Goal: Task Accomplishment & Management: Use online tool/utility

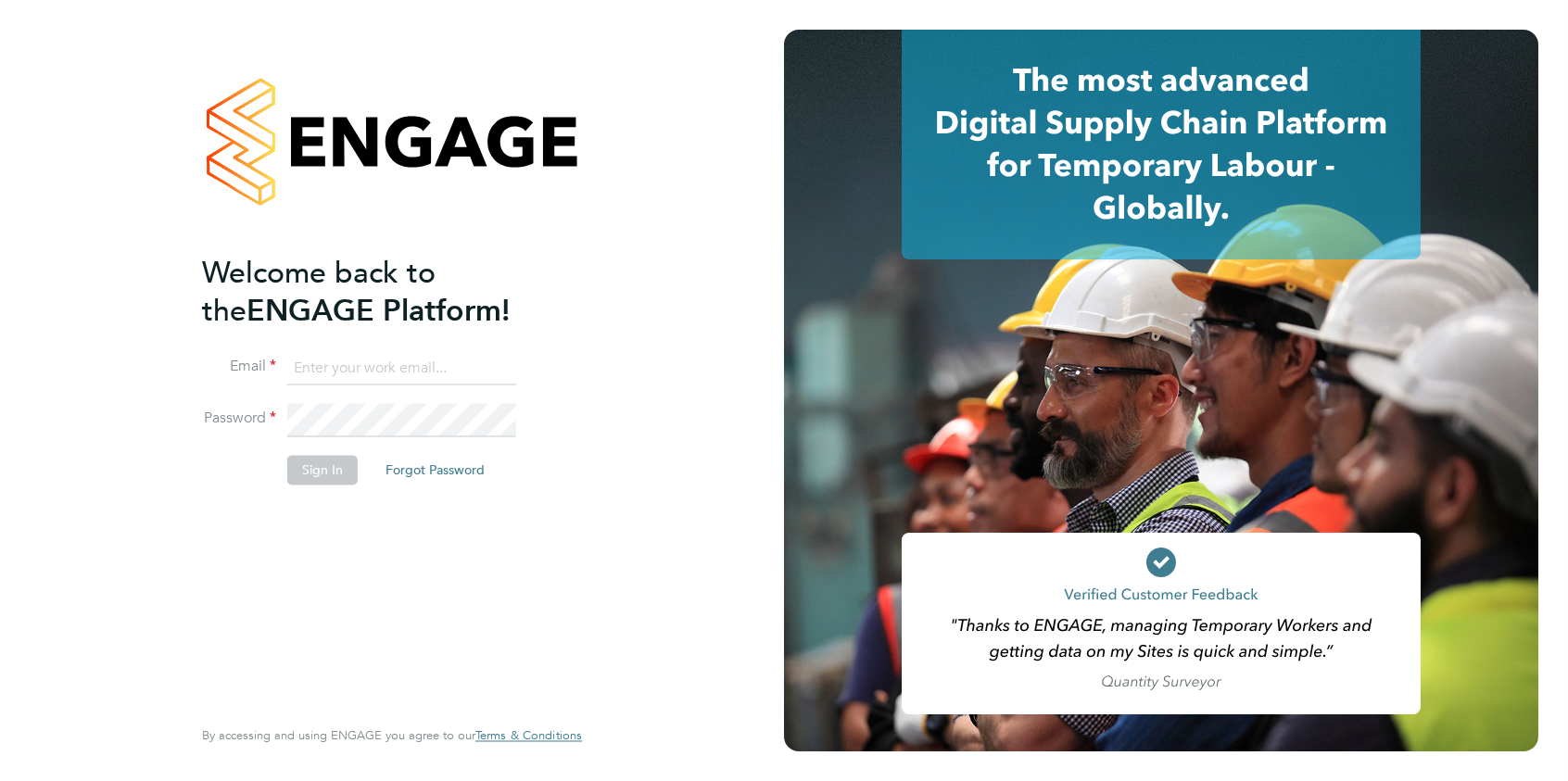
type input "brooke.m@net-temps.co.uk"
click at [307, 466] on button "Sign In" at bounding box center [322, 470] width 71 height 30
click at [306, 466] on div "Sorry, we are having problems connecting to our services." at bounding box center [392, 390] width 784 height 781
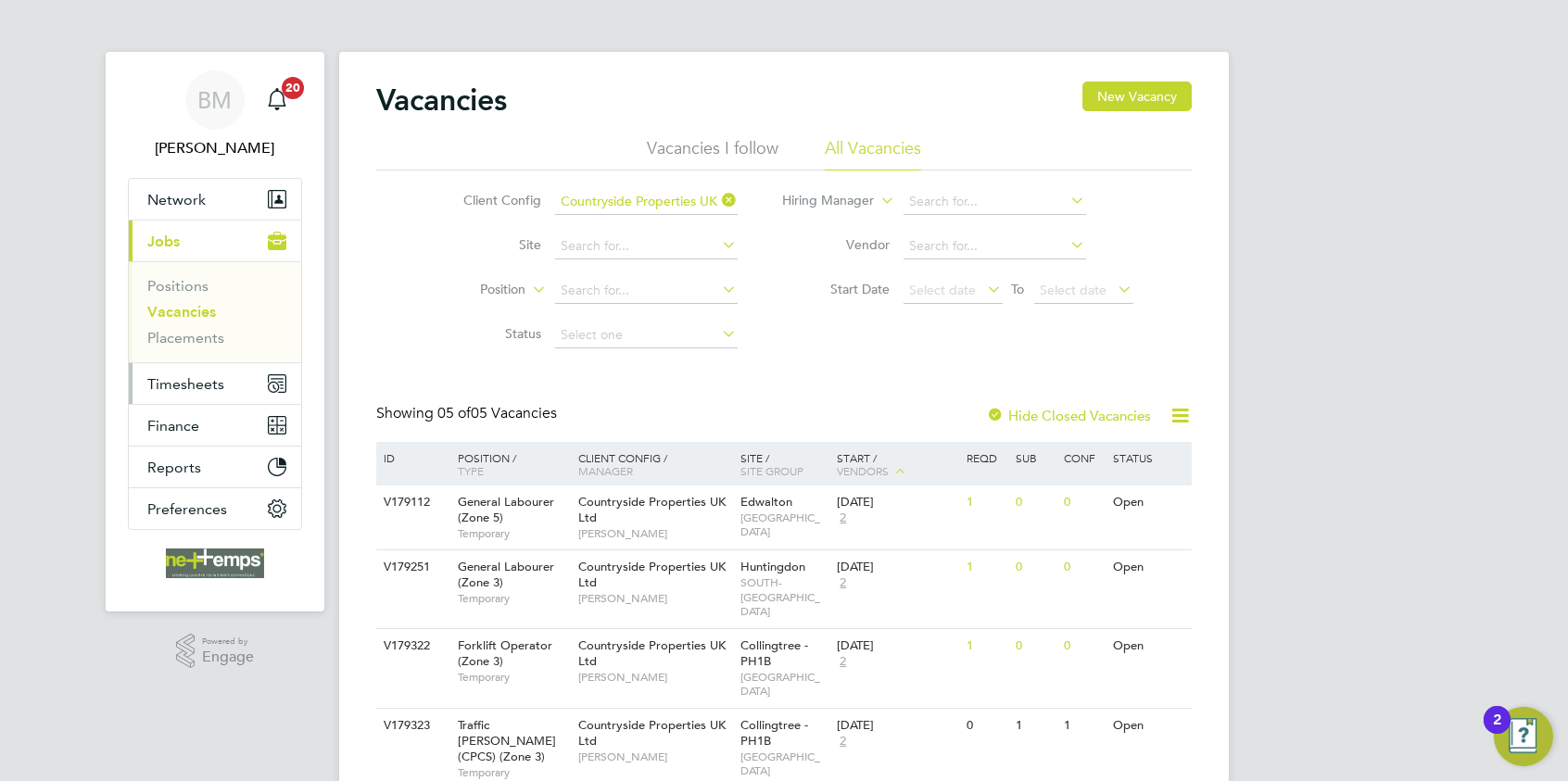
click at [154, 375] on span "Timesheets" at bounding box center [186, 384] width 77 height 17
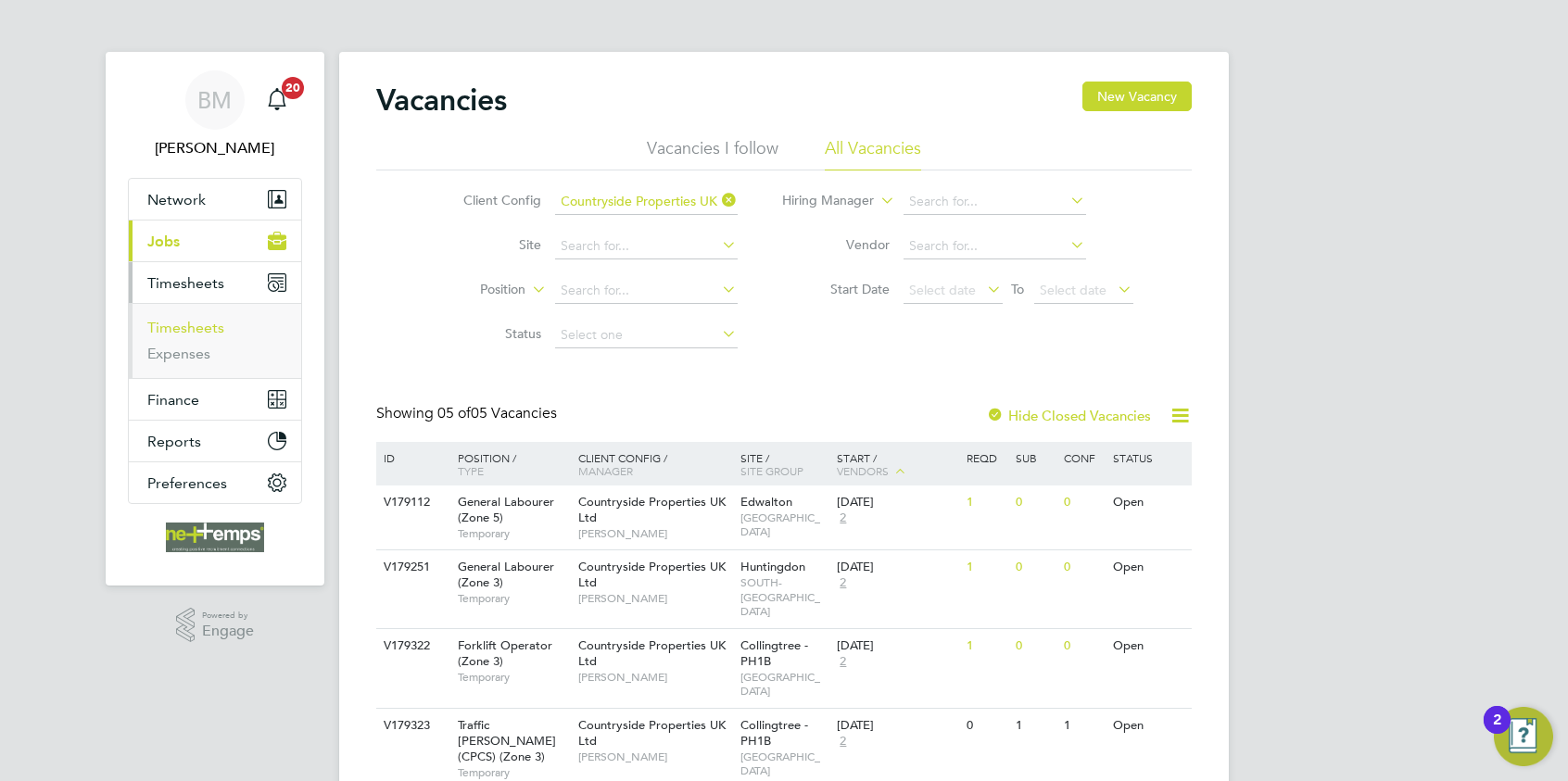
click at [189, 327] on link "Timesheets" at bounding box center [186, 328] width 77 height 17
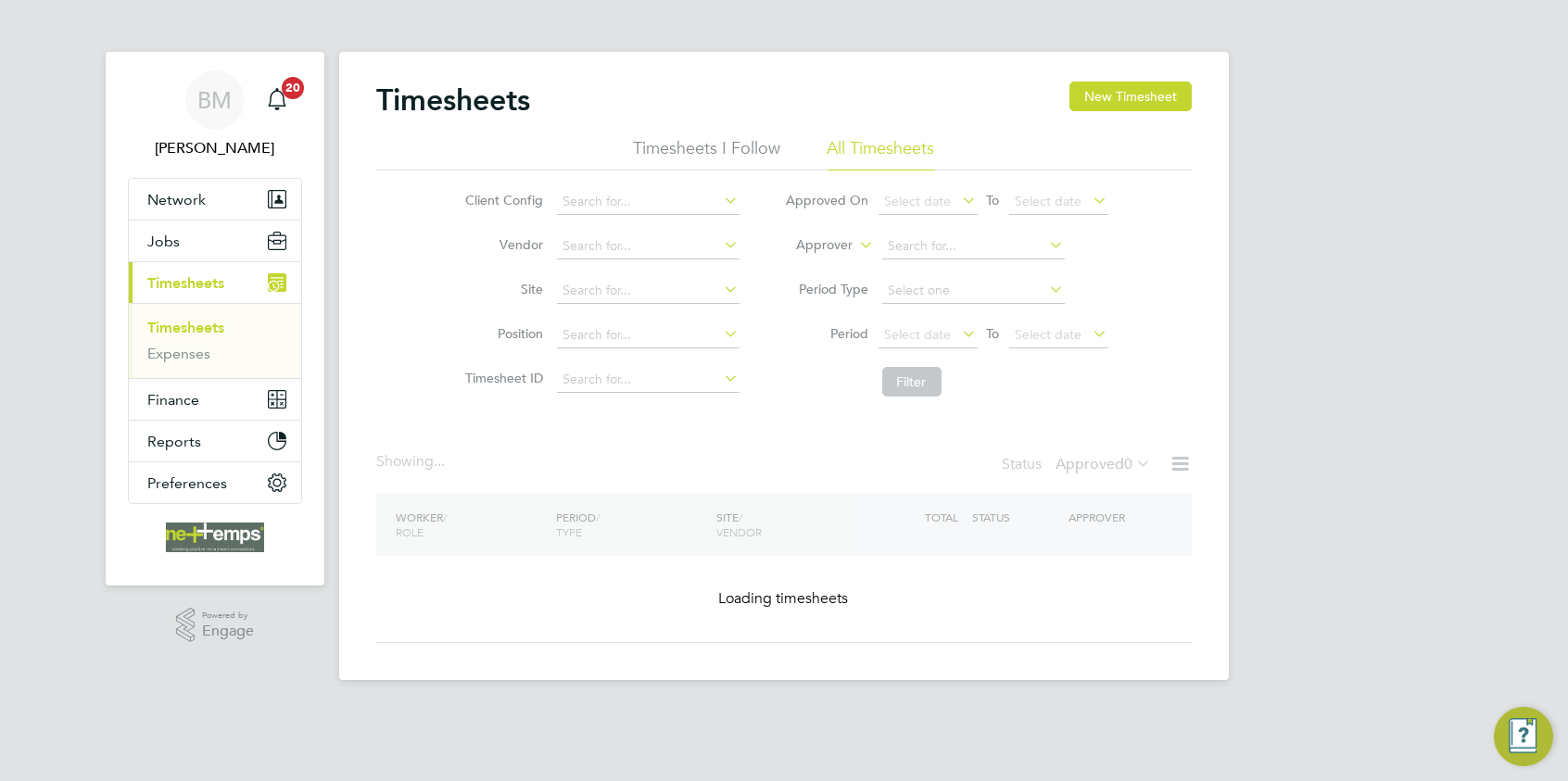
click at [1164, 105] on button "New Timesheet" at bounding box center [1130, 96] width 123 height 30
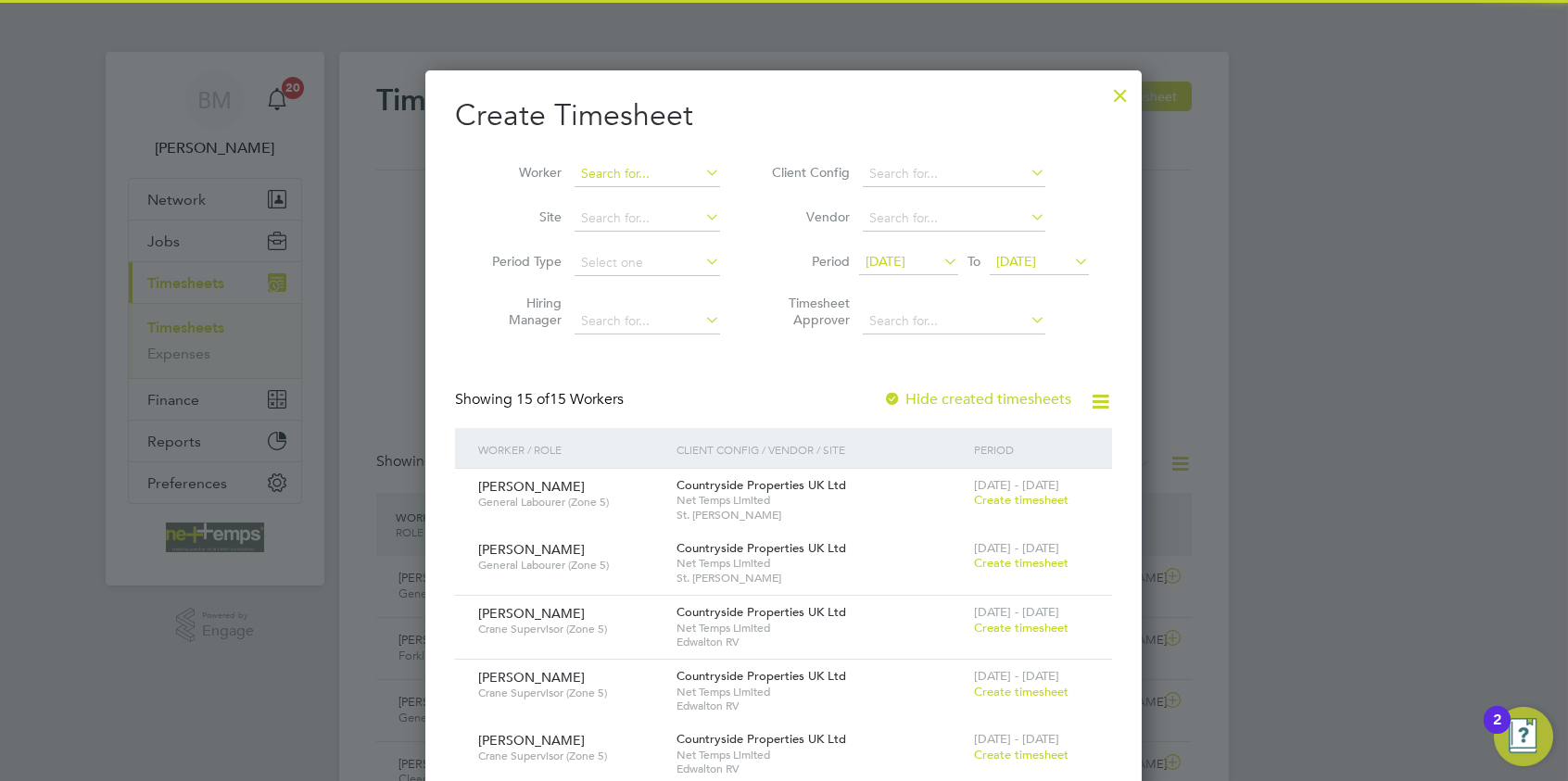
click at [583, 182] on input at bounding box center [647, 174] width 145 height 26
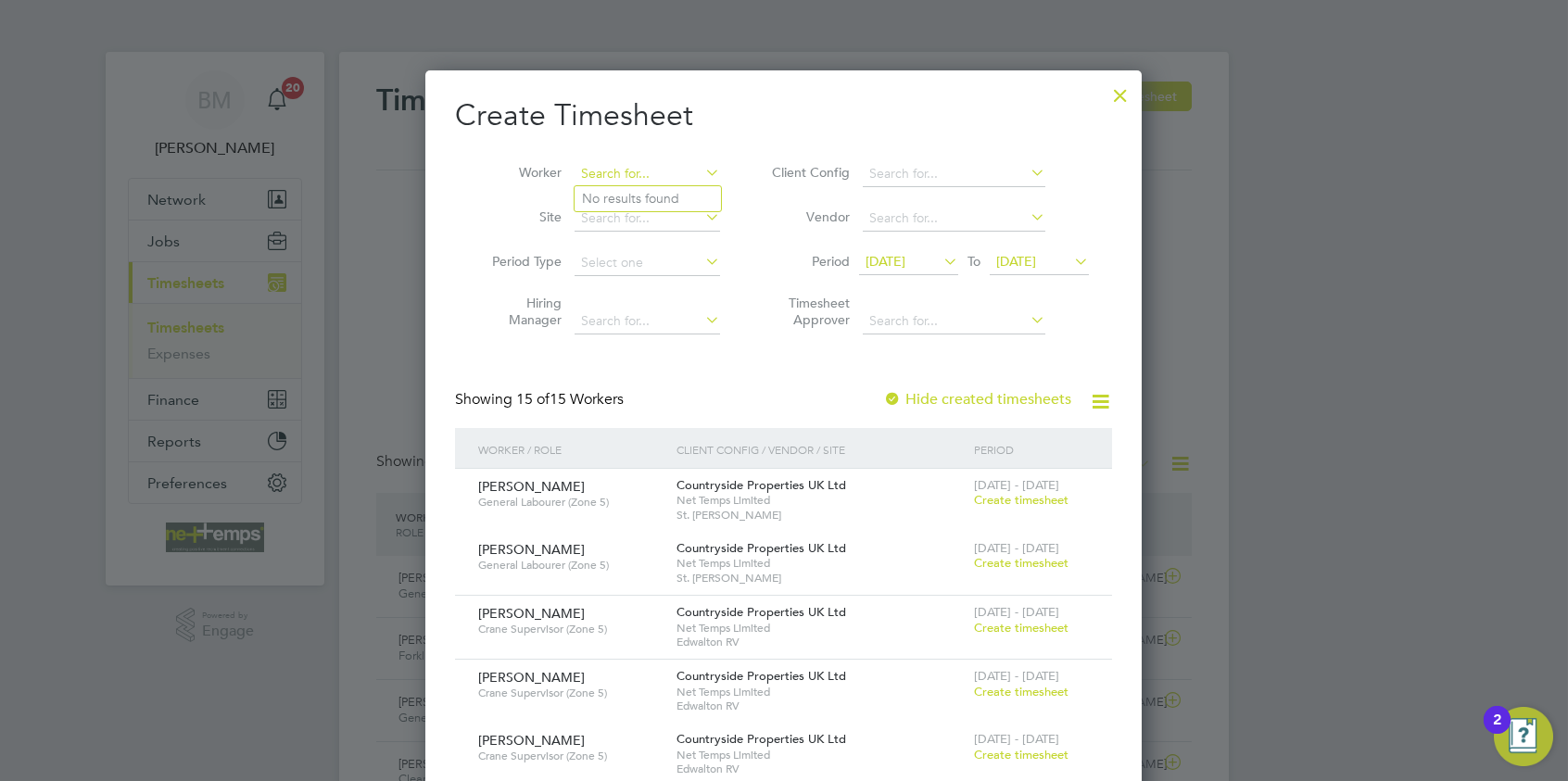
click at [583, 182] on input at bounding box center [647, 174] width 145 height 26
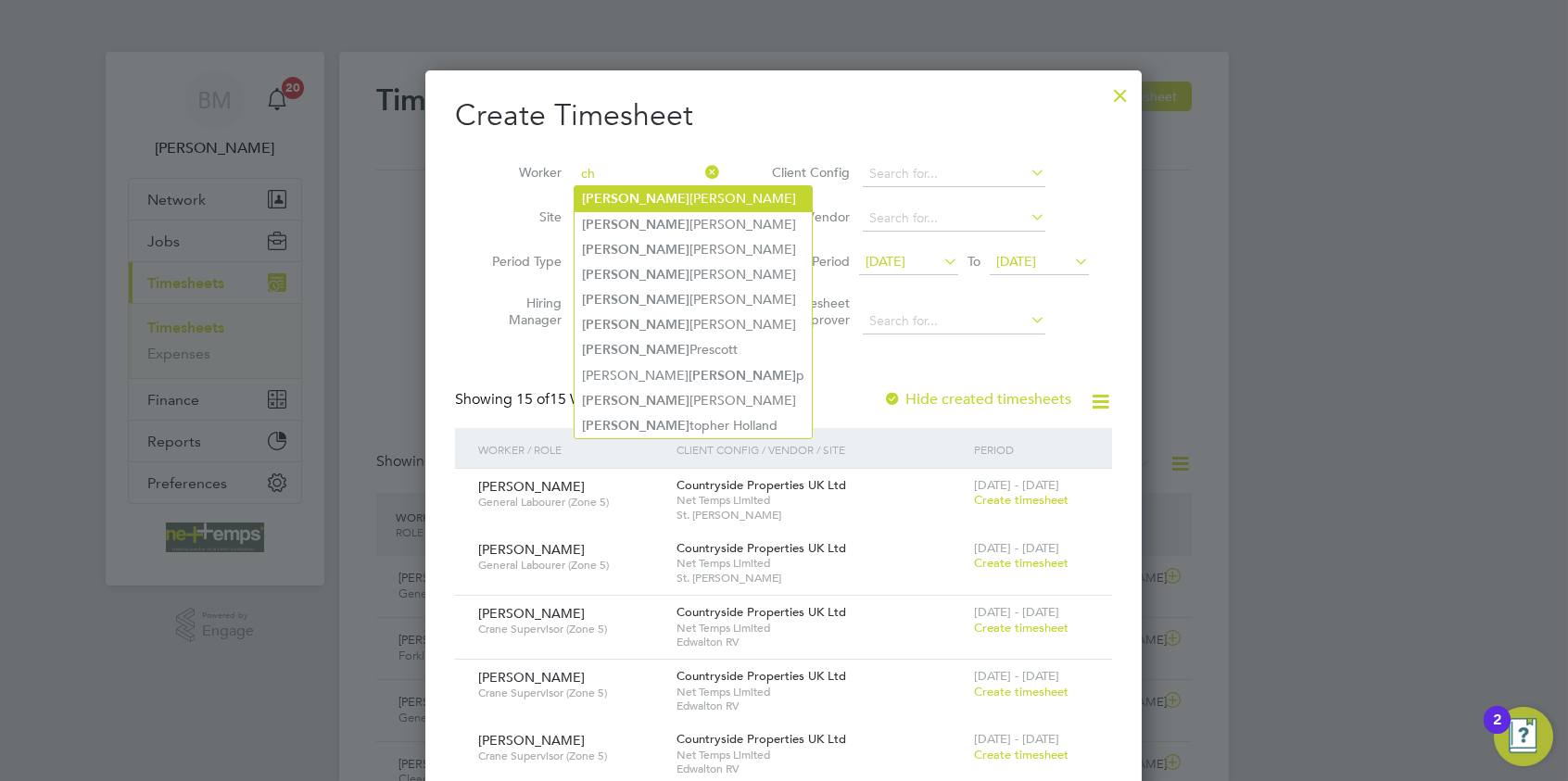
type input "c"
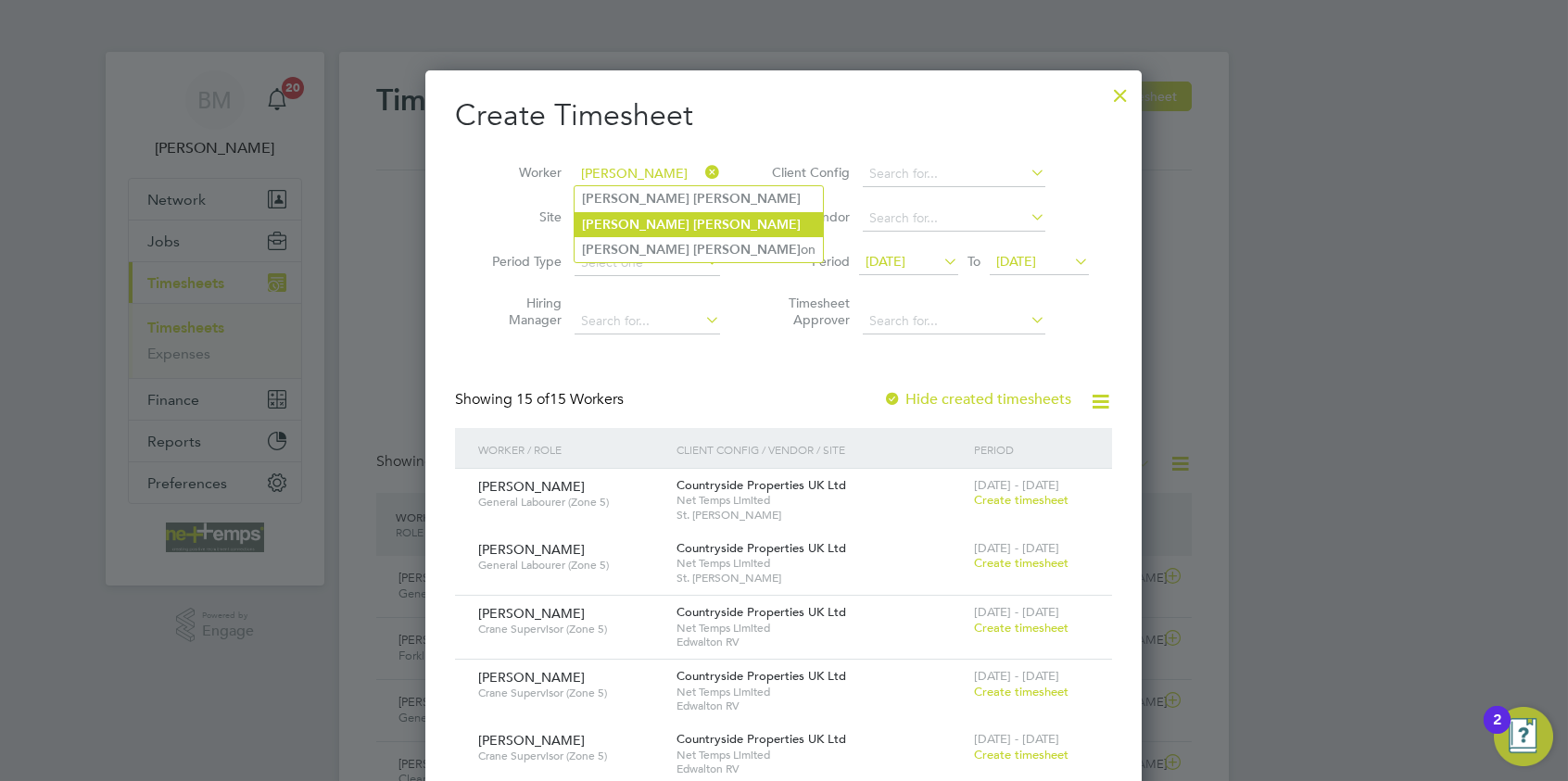
click at [659, 227] on li "[PERSON_NAME]" at bounding box center [698, 224] width 248 height 25
type input "[PERSON_NAME]"
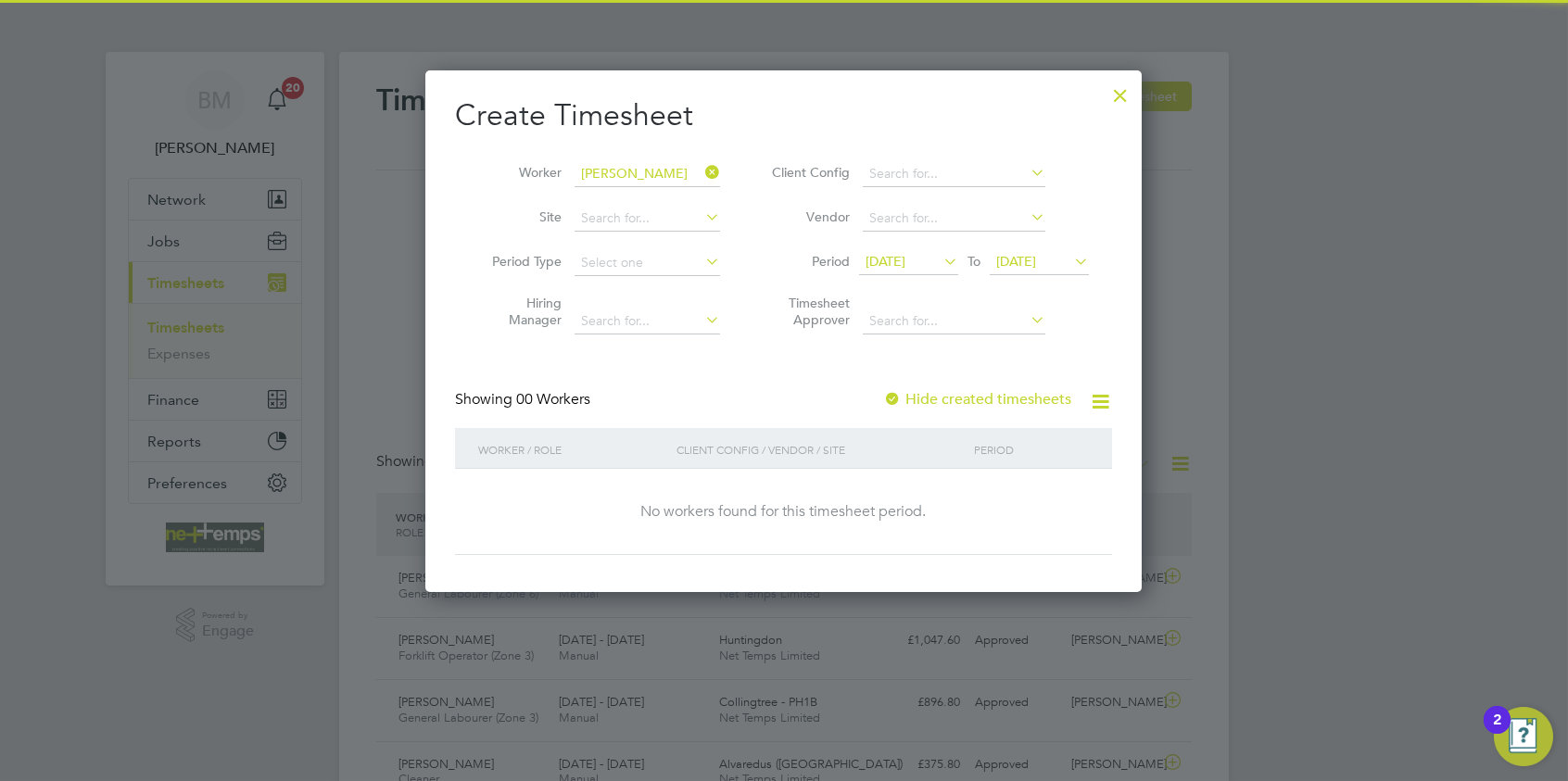
click at [1001, 390] on label "Hide created timesheets" at bounding box center [976, 399] width 189 height 18
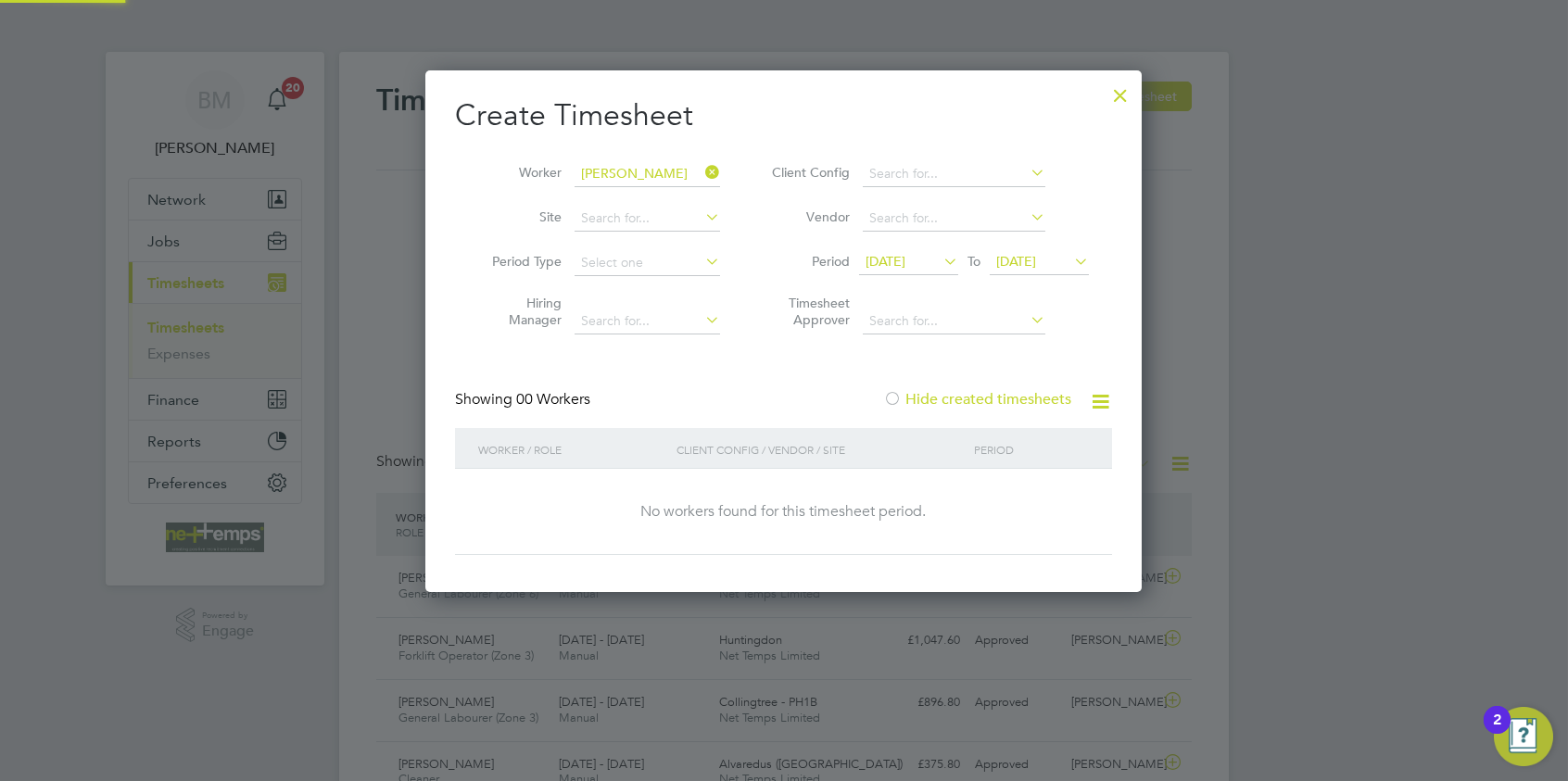
click at [994, 395] on label "Hide created timesheets" at bounding box center [976, 399] width 189 height 18
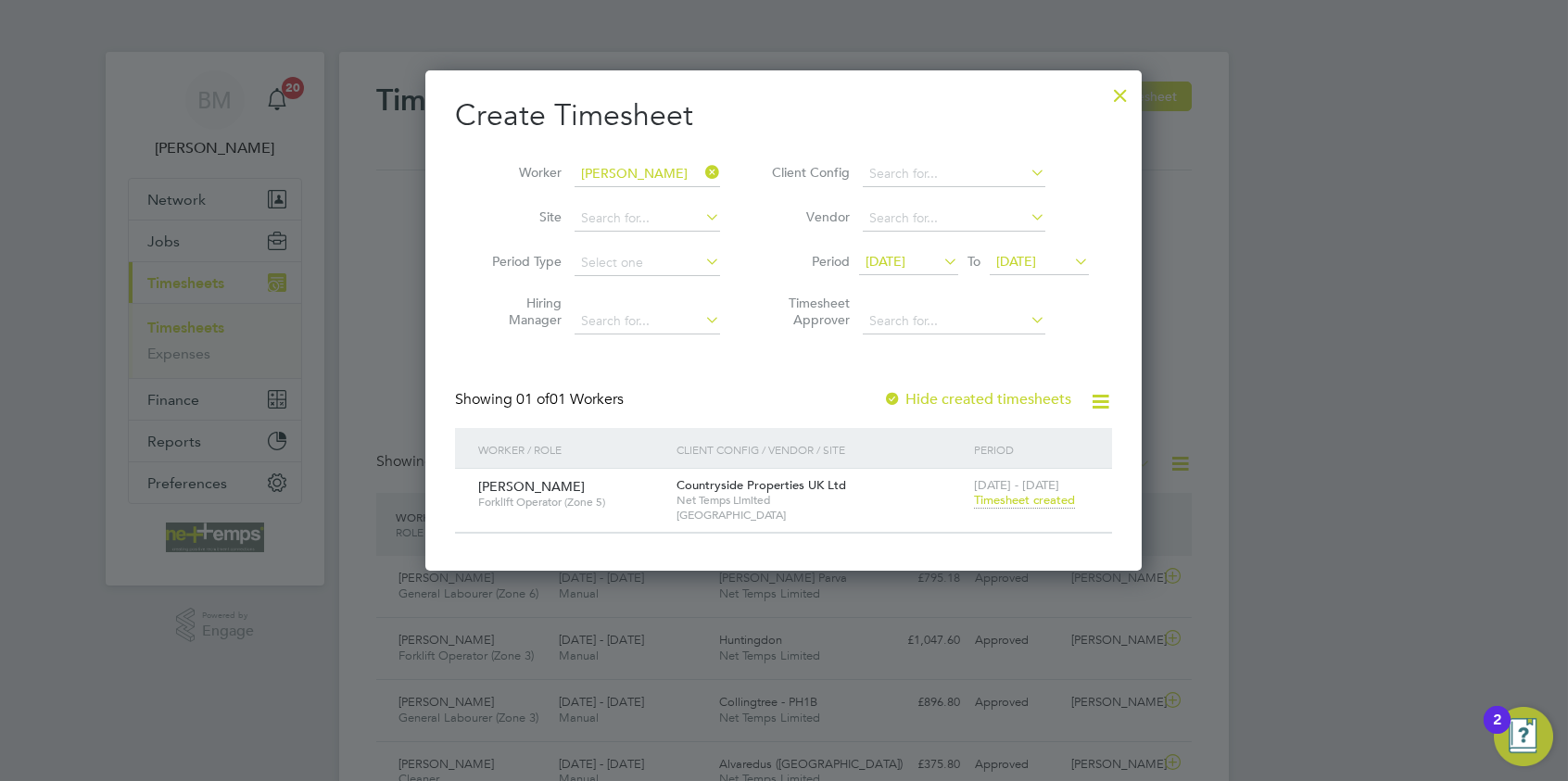
click at [1016, 508] on div "[DATE] - [DATE] Timesheet created" at bounding box center [1031, 494] width 124 height 50
click at [1016, 500] on span "Timesheet created" at bounding box center [1024, 500] width 101 height 16
